Goal: Navigation & Orientation: Find specific page/section

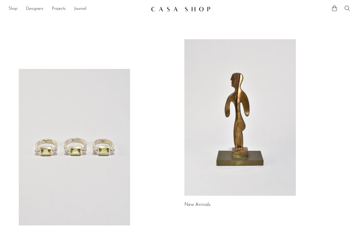
click at [16, 10] on link "Shop" at bounding box center [12, 9] width 9 height 7
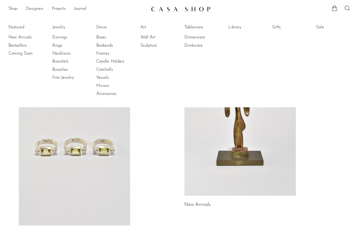
click at [39, 9] on link "Designers" at bounding box center [34, 9] width 17 height 7
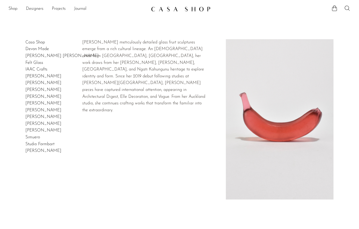
click at [34, 48] on link "Devon Made" at bounding box center [37, 49] width 24 height 4
